Goal: Find specific page/section: Find specific page/section

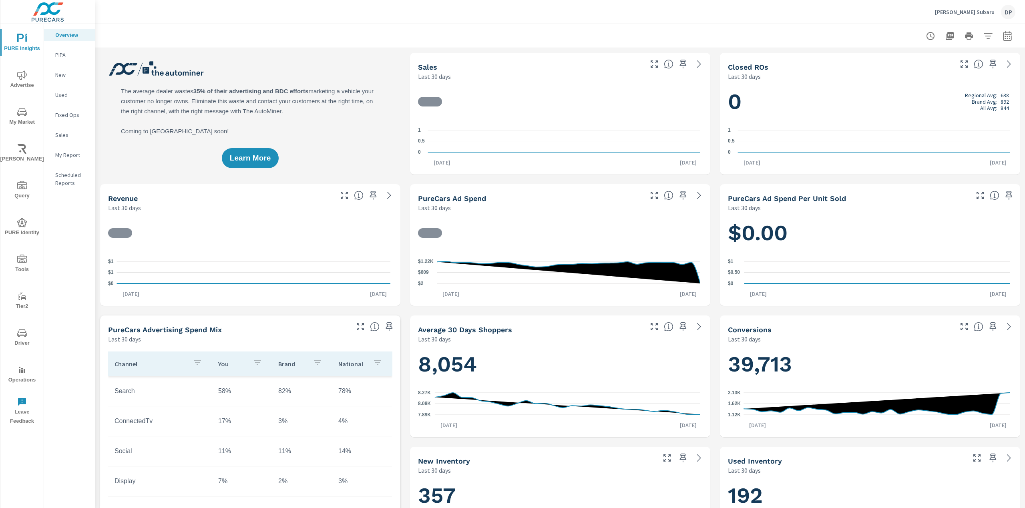
click at [28, 330] on span "Driver" at bounding box center [22, 338] width 38 height 20
